Goal: Transaction & Acquisition: Purchase product/service

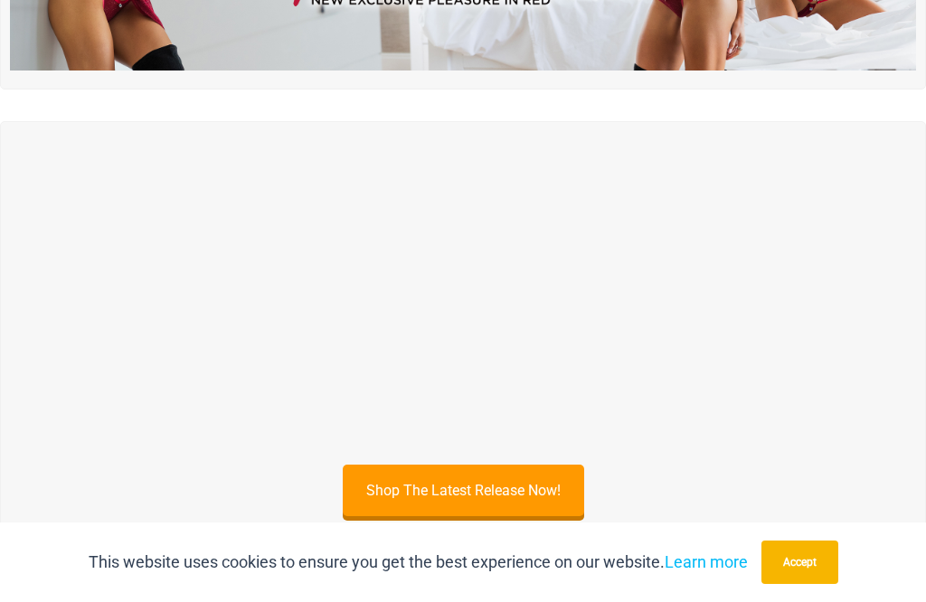
scroll to position [1051, 0]
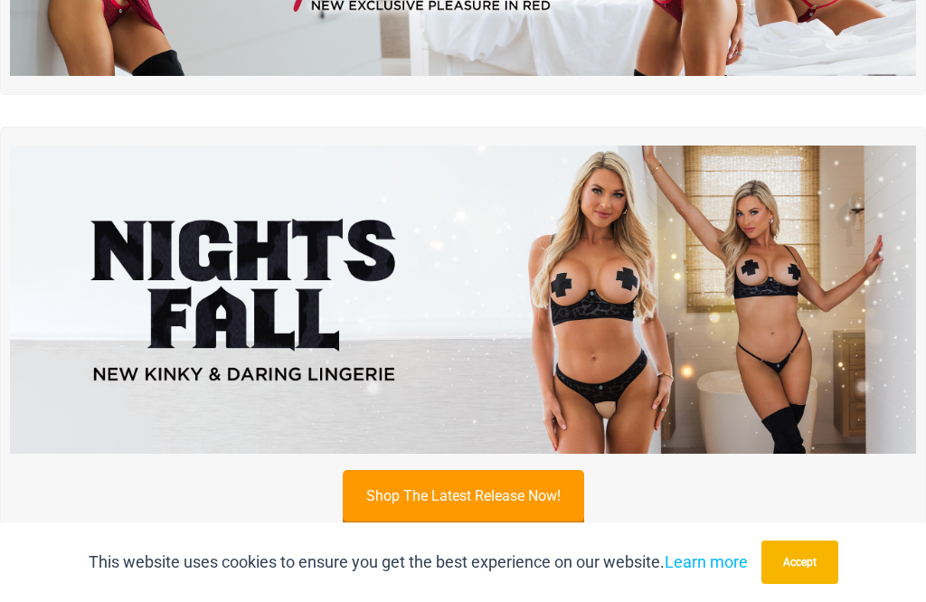
click at [379, 470] on link "Shop The Latest Release Now!" at bounding box center [463, 496] width 241 height 52
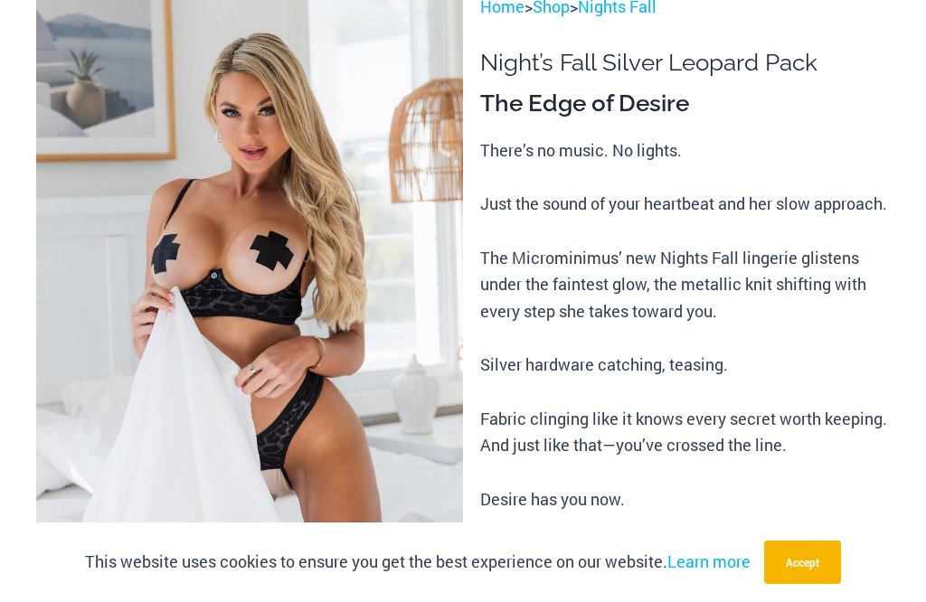
scroll to position [826, 0]
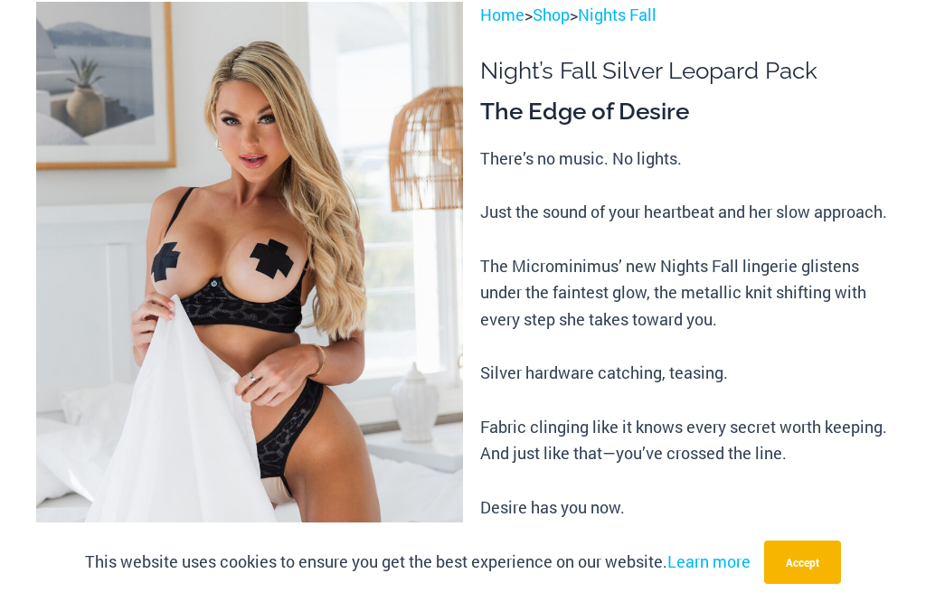
click at [206, 298] on img at bounding box center [249, 322] width 427 height 640
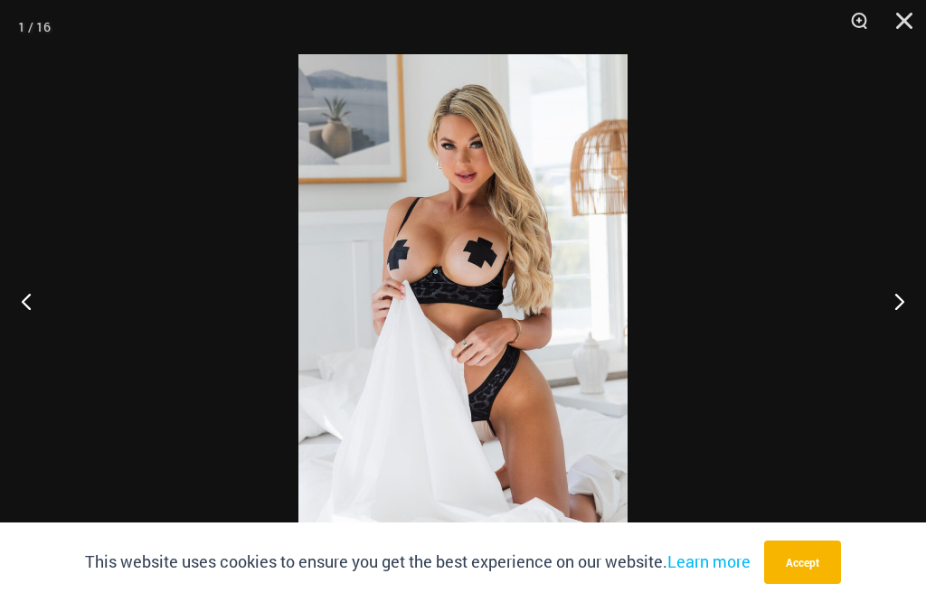
click at [907, 301] on button "Next" at bounding box center [892, 301] width 68 height 90
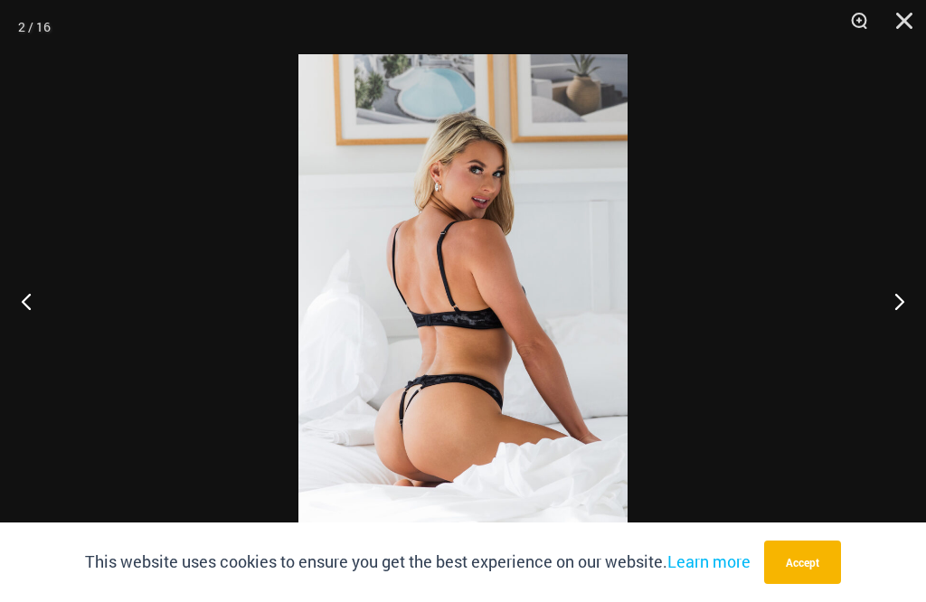
click at [816, 559] on button "Accept" at bounding box center [802, 562] width 77 height 43
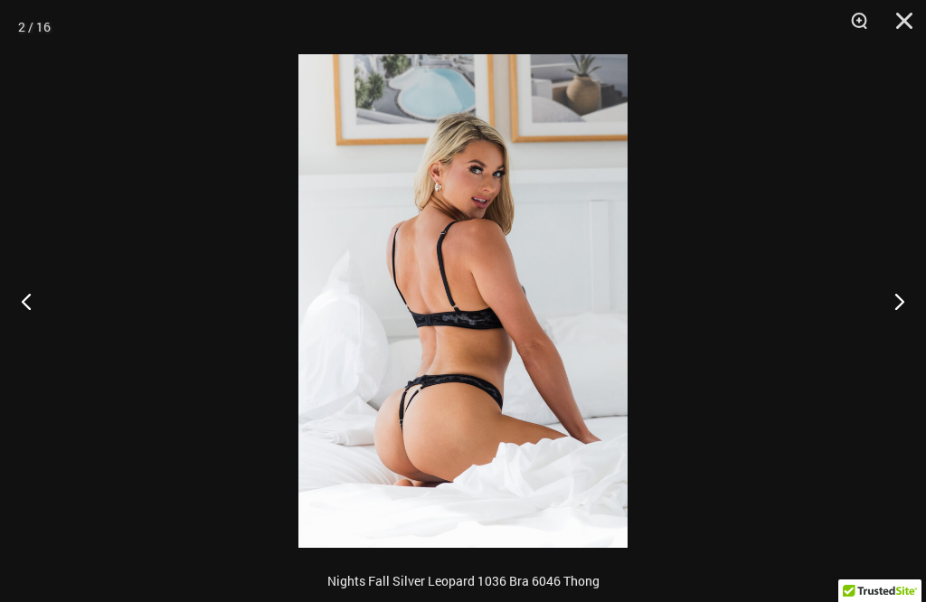
click at [901, 309] on button "Next" at bounding box center [892, 301] width 68 height 90
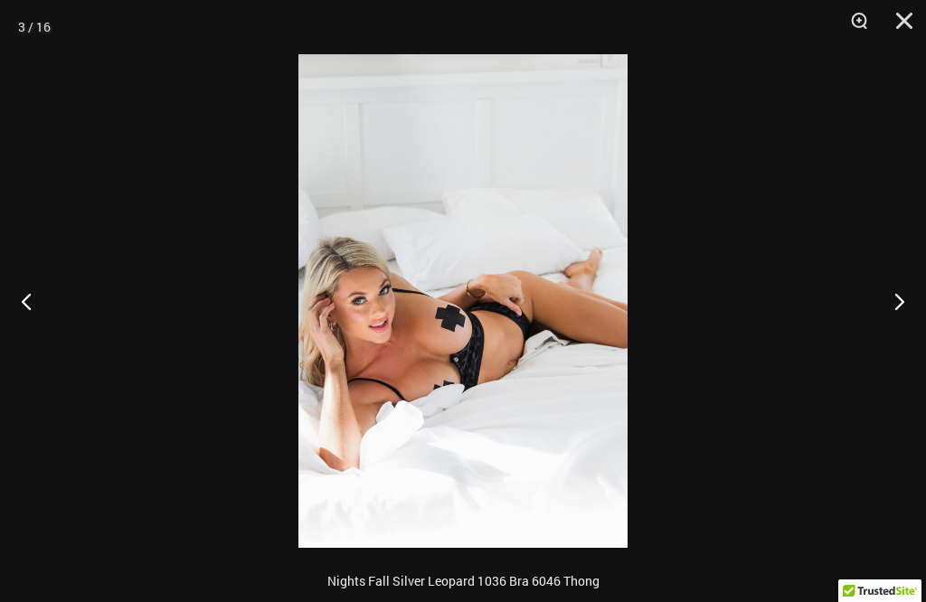
click at [908, 306] on button "Next" at bounding box center [892, 301] width 68 height 90
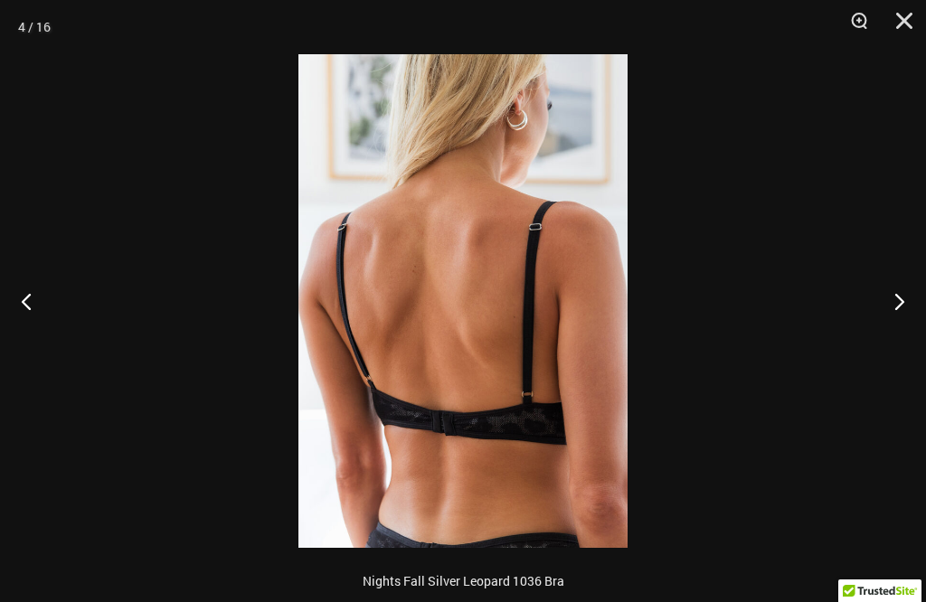
click at [908, 302] on button "Next" at bounding box center [892, 301] width 68 height 90
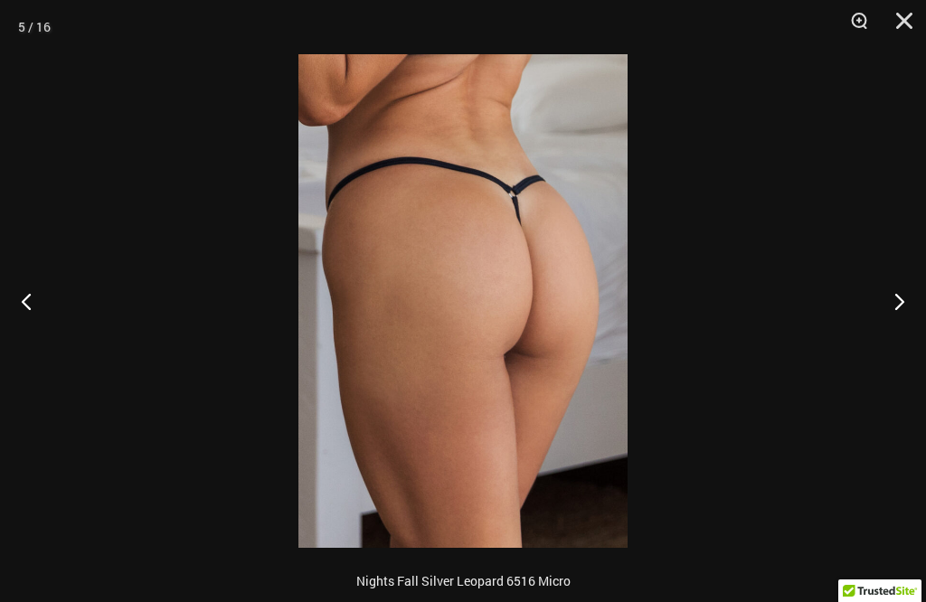
click at [913, 303] on button "Next" at bounding box center [892, 301] width 68 height 90
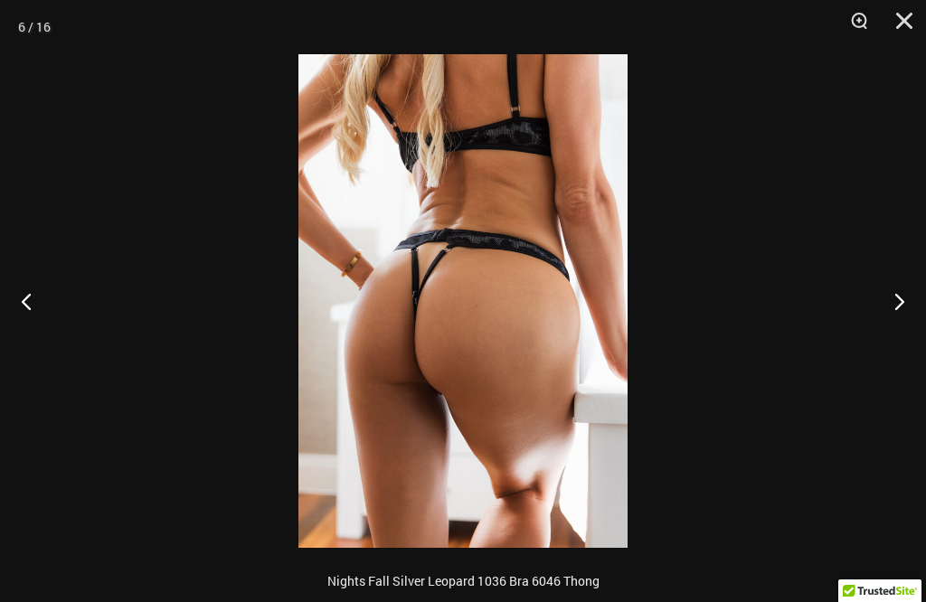
click at [914, 300] on button "Next" at bounding box center [892, 301] width 68 height 90
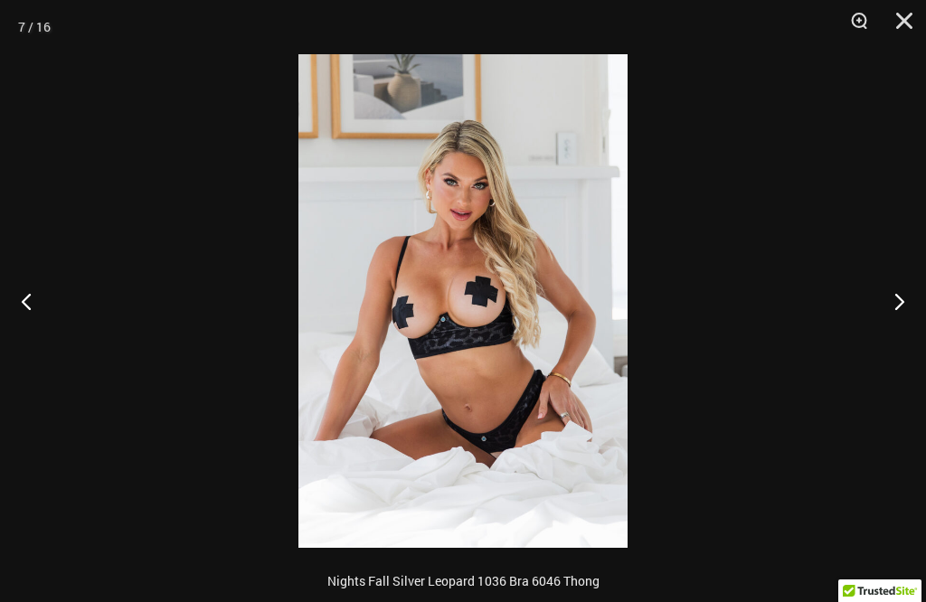
click at [916, 300] on button "Next" at bounding box center [892, 301] width 68 height 90
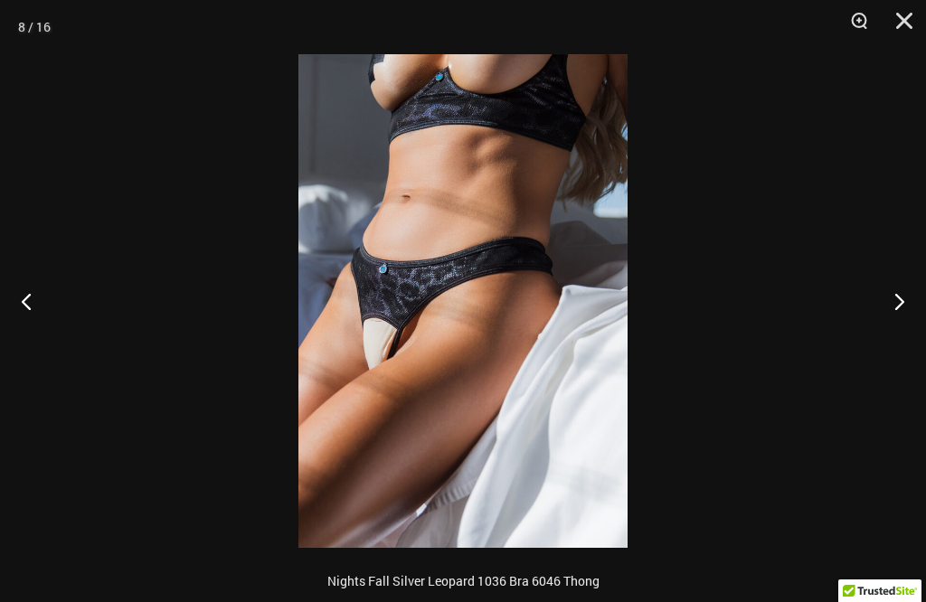
click at [909, 306] on button "Next" at bounding box center [892, 301] width 68 height 90
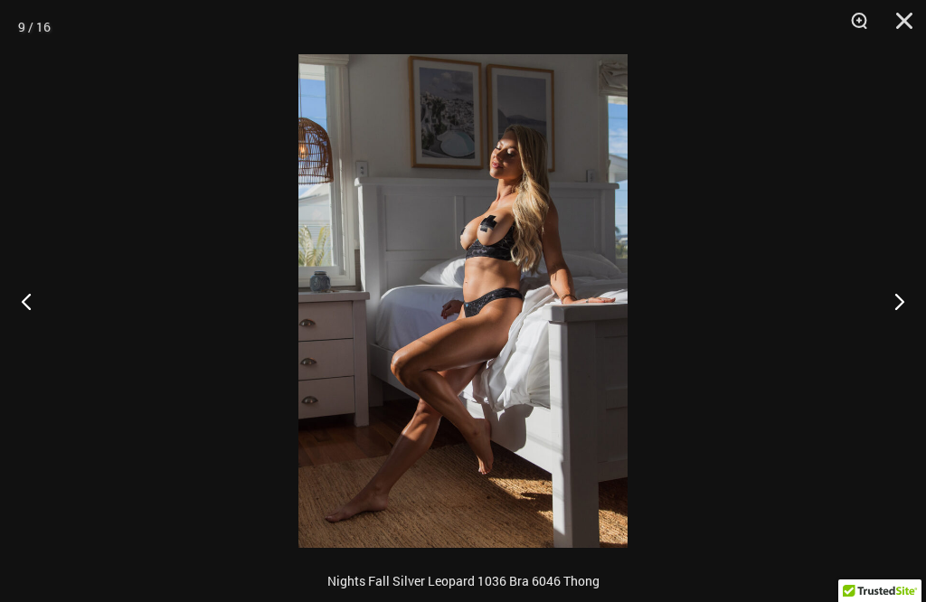
click at [915, 307] on button "Next" at bounding box center [892, 301] width 68 height 90
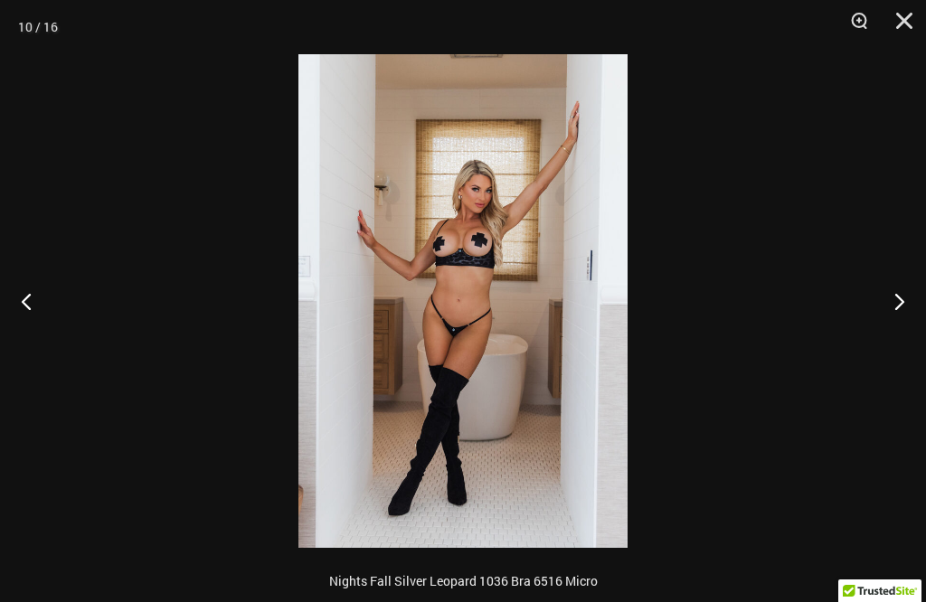
click at [918, 307] on button "Next" at bounding box center [892, 301] width 68 height 90
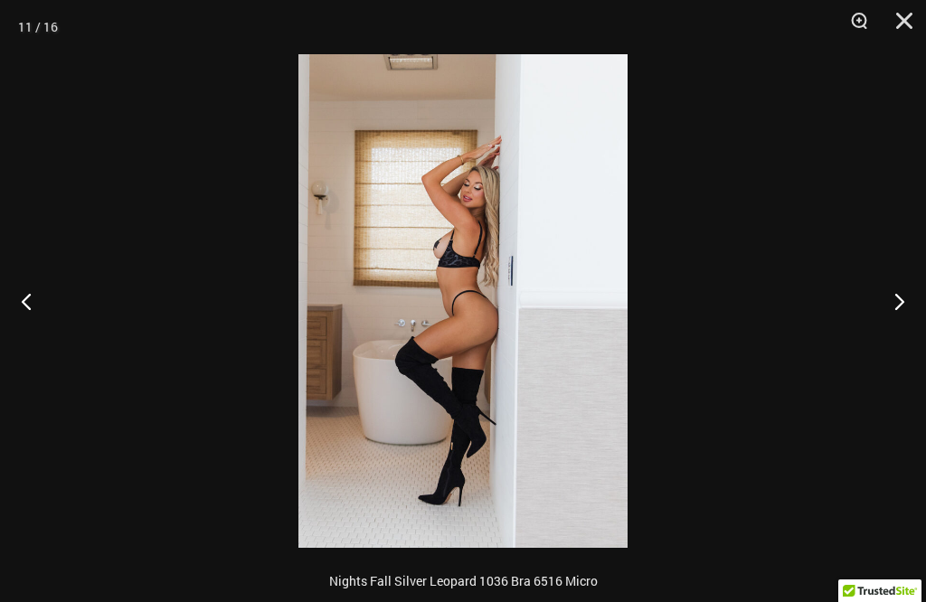
click at [913, 303] on button "Next" at bounding box center [892, 301] width 68 height 90
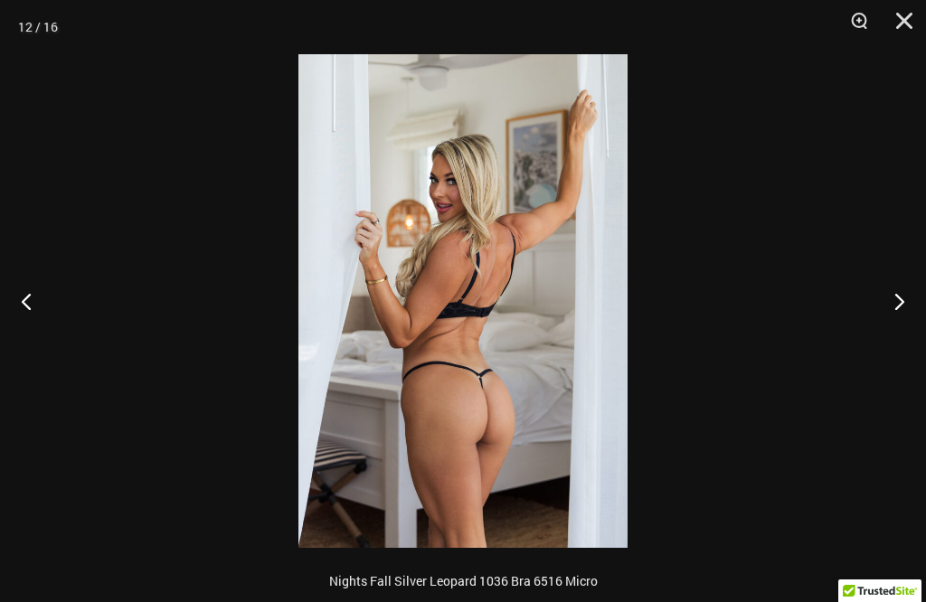
click at [914, 304] on button "Next" at bounding box center [892, 301] width 68 height 90
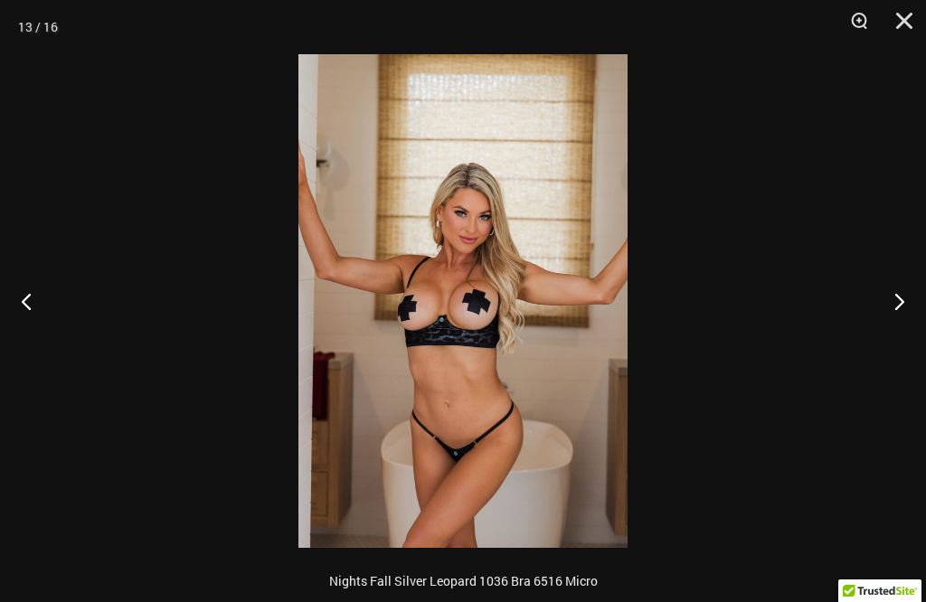
click at [916, 307] on button "Next" at bounding box center [892, 301] width 68 height 90
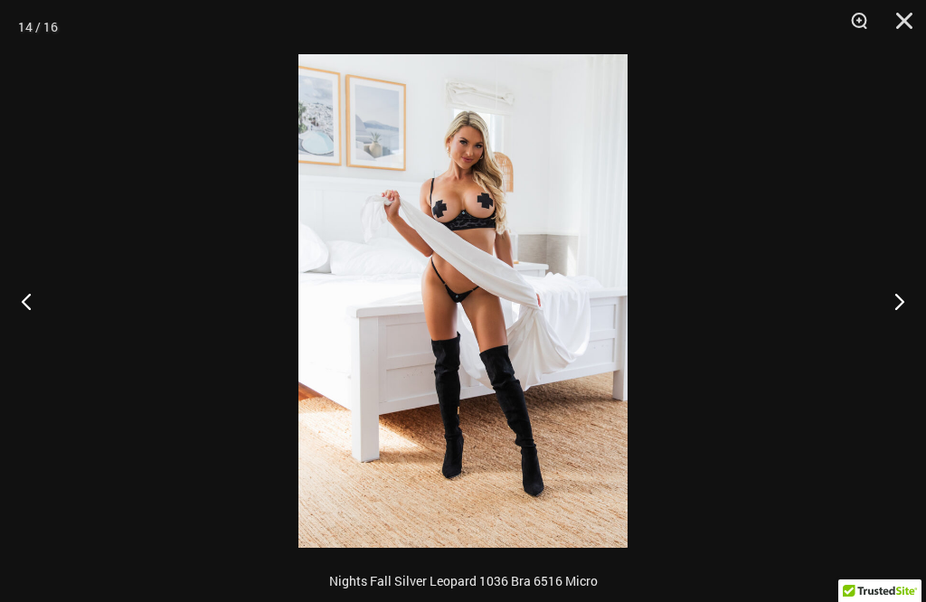
click at [918, 306] on button "Next" at bounding box center [892, 301] width 68 height 90
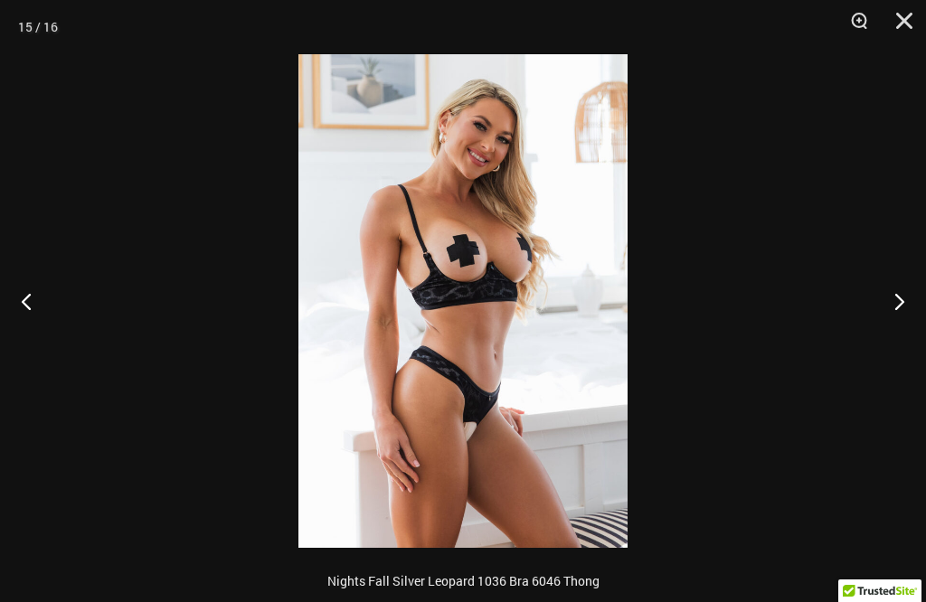
click at [920, 305] on button "Next" at bounding box center [892, 301] width 68 height 90
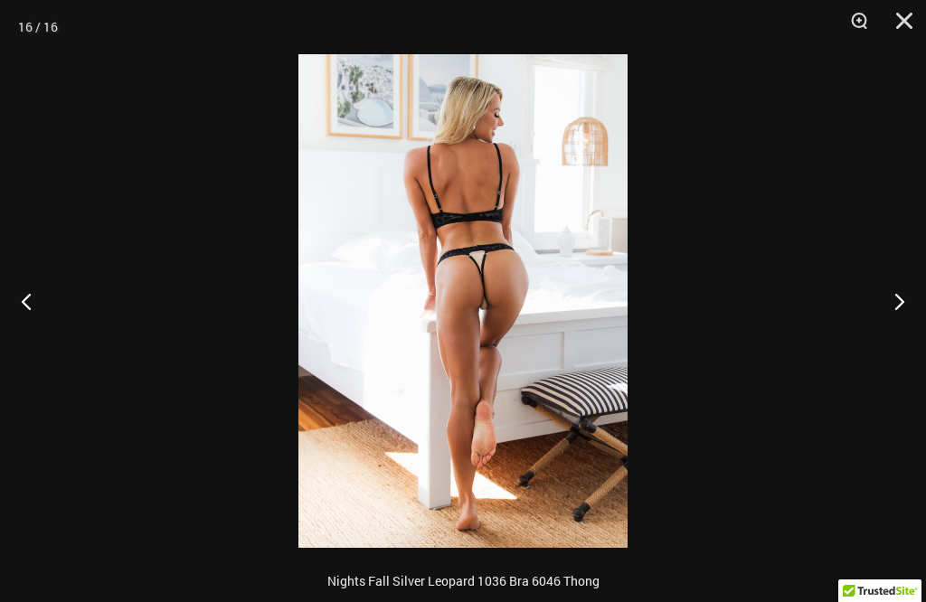
click at [912, 306] on button "Next" at bounding box center [892, 301] width 68 height 90
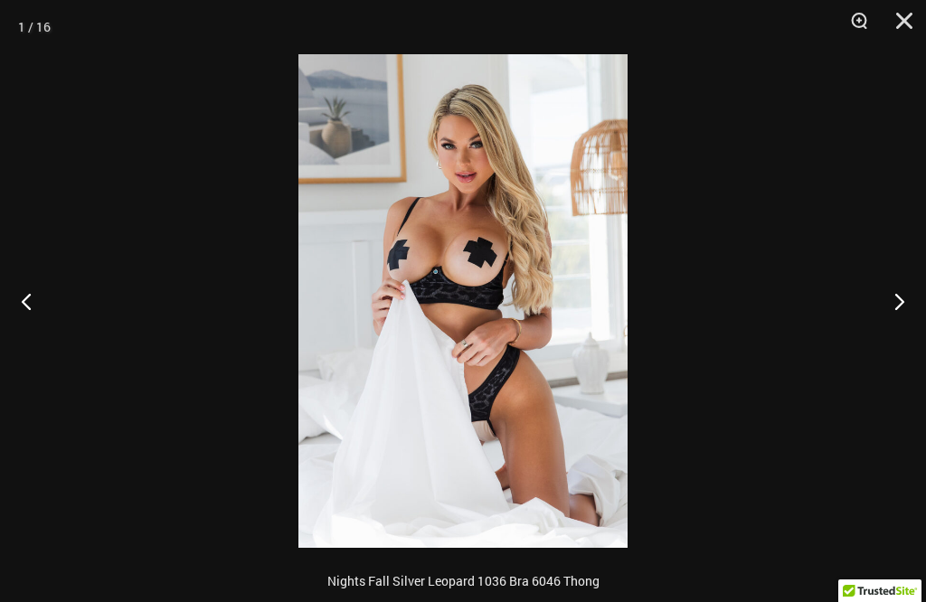
click at [912, 17] on button "Close" at bounding box center [897, 27] width 45 height 54
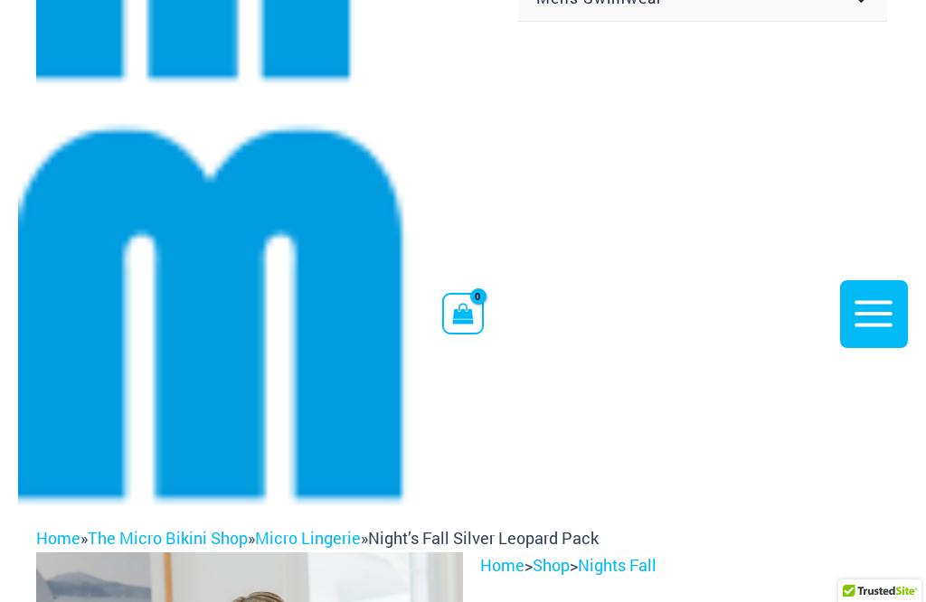
scroll to position [273, 0]
